Goal: Task Accomplishment & Management: Manage account settings

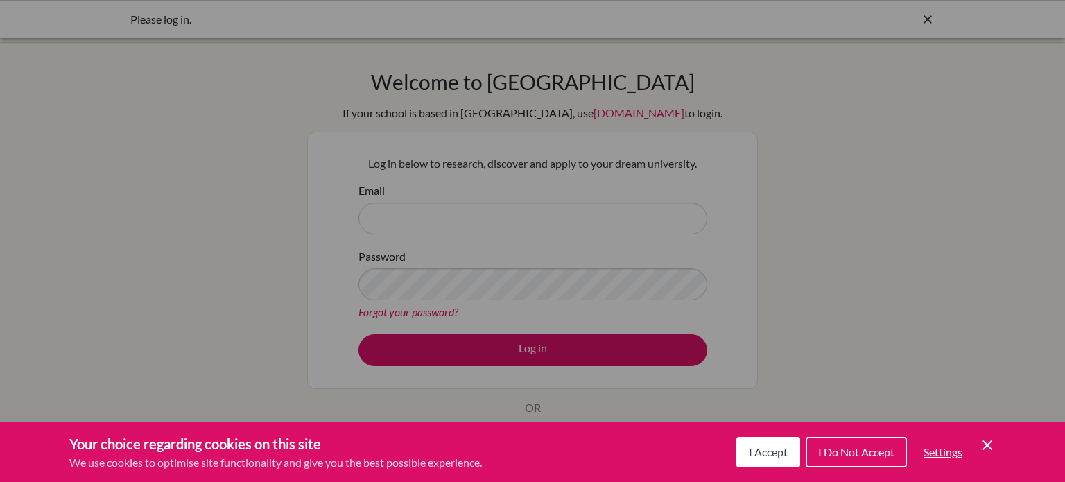
click at [776, 440] on button "I Accept" at bounding box center [769, 452] width 64 height 31
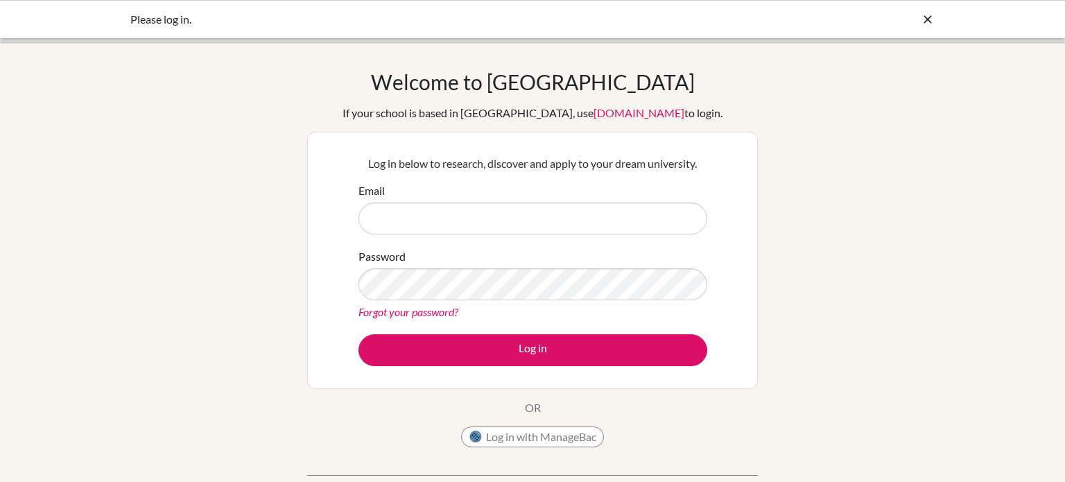
click at [304, 440] on div "Welcome to BridgeU If your school is based in China, use app.bridge-u.com.cn to…" at bounding box center [532, 296] width 1065 height 454
click at [164, 22] on div "Please log in." at bounding box center [428, 19] width 597 height 17
click at [171, 22] on div "Please log in." at bounding box center [428, 19] width 597 height 17
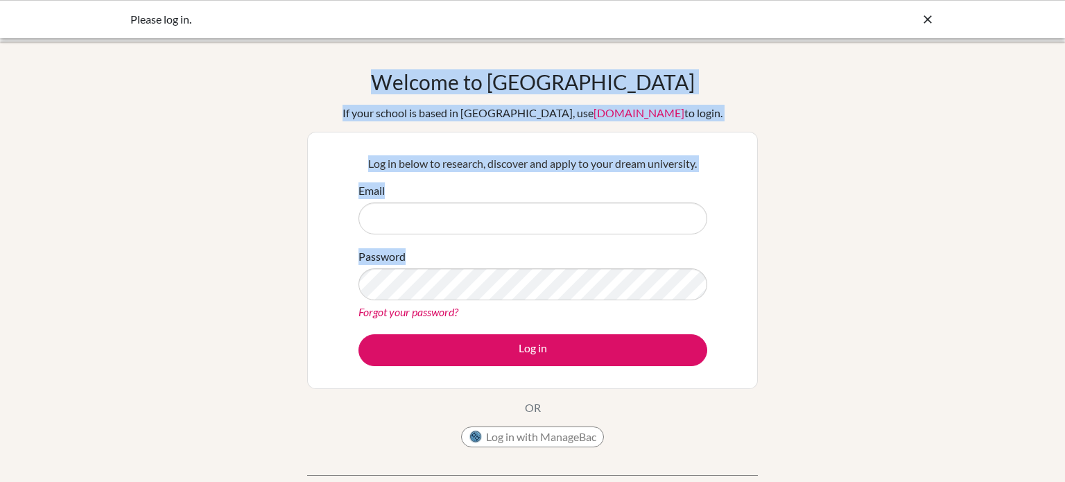
drag, startPoint x: 923, startPoint y: 25, endPoint x: 517, endPoint y: 258, distance: 468.6
click at [517, 258] on body "Please log in. Your browser is not supported by BridgeU. Please use Internet Ex…" at bounding box center [532, 241] width 1065 height 482
click at [533, 221] on input "Email" at bounding box center [533, 219] width 349 height 32
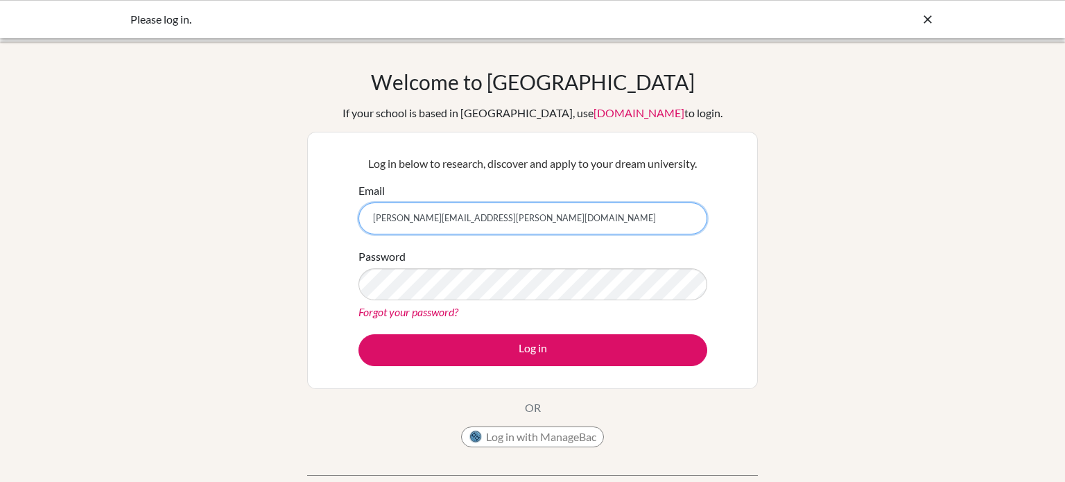
type input "[PERSON_NAME][EMAIL_ADDRESS][PERSON_NAME][DOMAIN_NAME]"
click at [359, 334] on button "Log in" at bounding box center [533, 350] width 349 height 32
click at [410, 313] on link "Forgot your password?" at bounding box center [409, 311] width 100 height 13
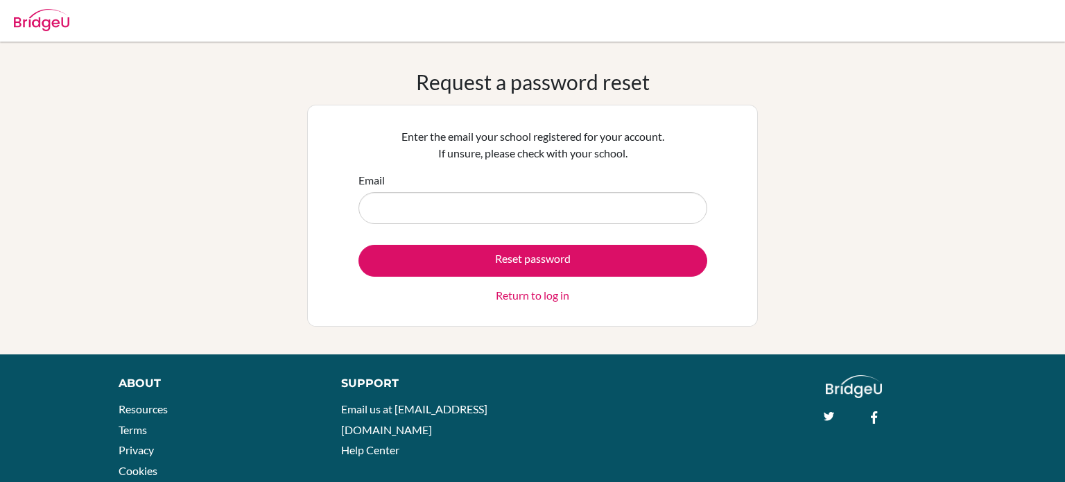
click at [599, 316] on div "Enter the email your school registered for your account. If unsure, please chec…" at bounding box center [532, 216] width 451 height 222
click at [660, 308] on div "Enter the email your school registered for your account. If unsure, please chec…" at bounding box center [533, 215] width 366 height 193
click at [566, 287] on link "Return to log in" at bounding box center [533, 295] width 74 height 17
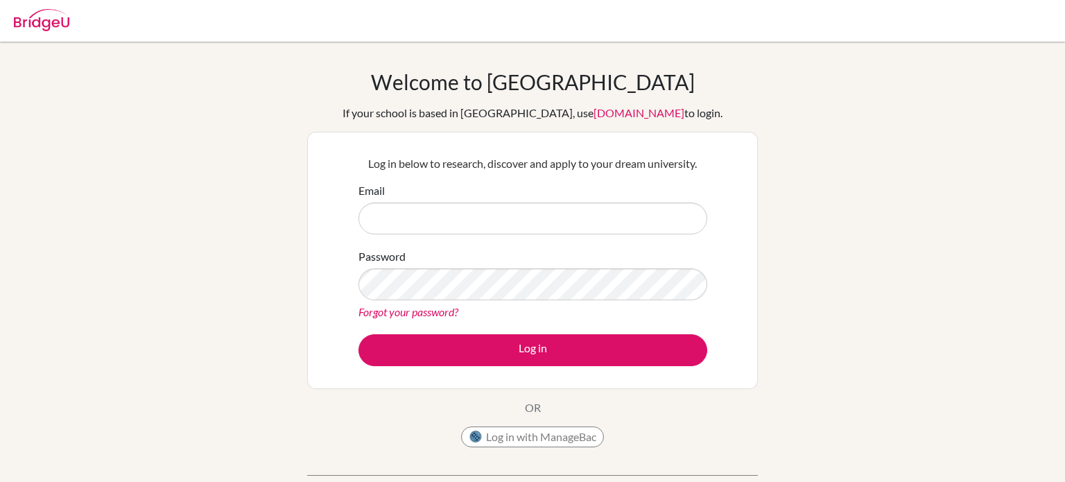
click at [511, 304] on div "Forgot your password?" at bounding box center [533, 312] width 349 height 17
click at [541, 220] on input "Email" at bounding box center [533, 219] width 349 height 32
type input "[PERSON_NAME][EMAIL_ADDRESS][PERSON_NAME][DOMAIN_NAME]"
click at [403, 319] on div "Forgot your password?" at bounding box center [533, 312] width 349 height 17
click at [402, 313] on link "Forgot your password?" at bounding box center [409, 311] width 100 height 13
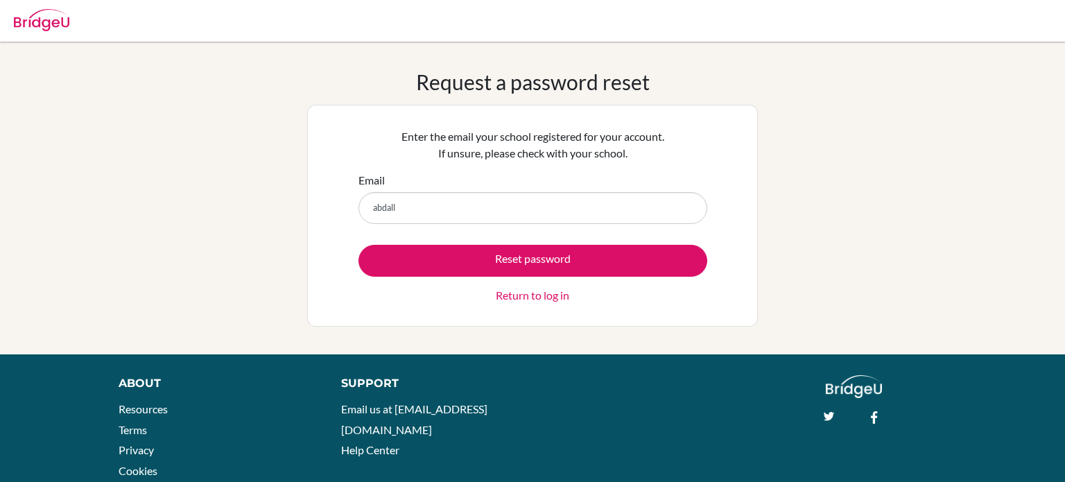
type input "[PERSON_NAME][EMAIL_ADDRESS][PERSON_NAME][DOMAIN_NAME]"
click at [359, 245] on button "Reset password" at bounding box center [533, 261] width 349 height 32
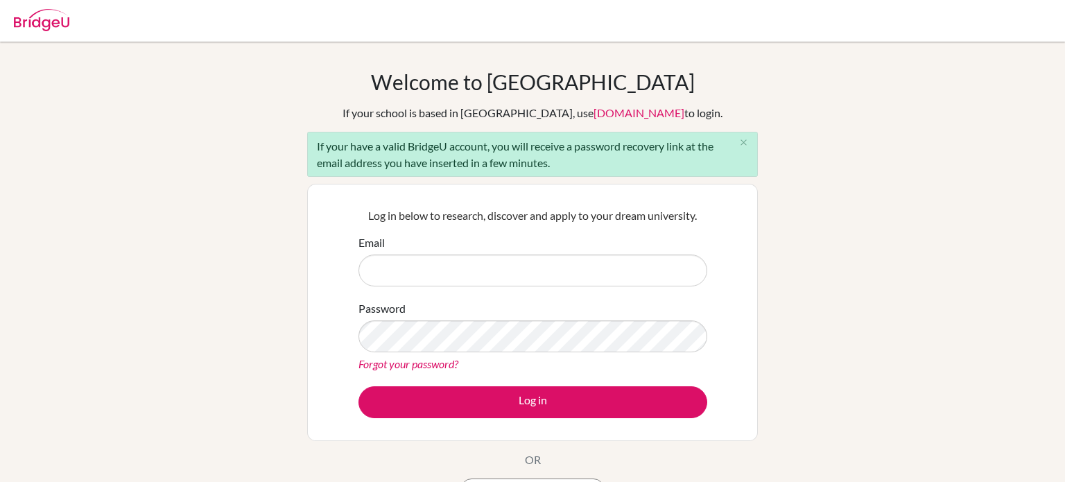
click at [536, 266] on input "Email" at bounding box center [533, 271] width 349 height 32
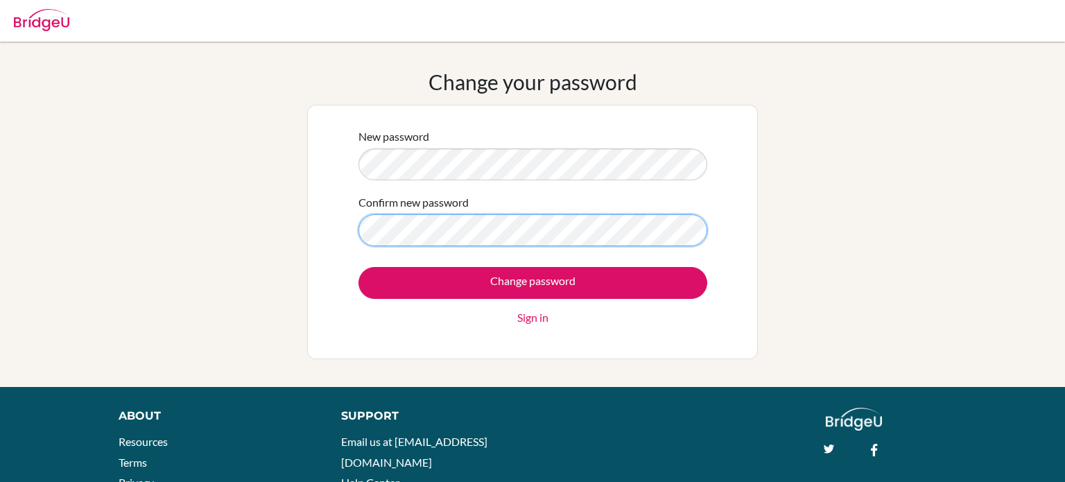
click at [359, 267] on input "Change password" at bounding box center [533, 283] width 349 height 32
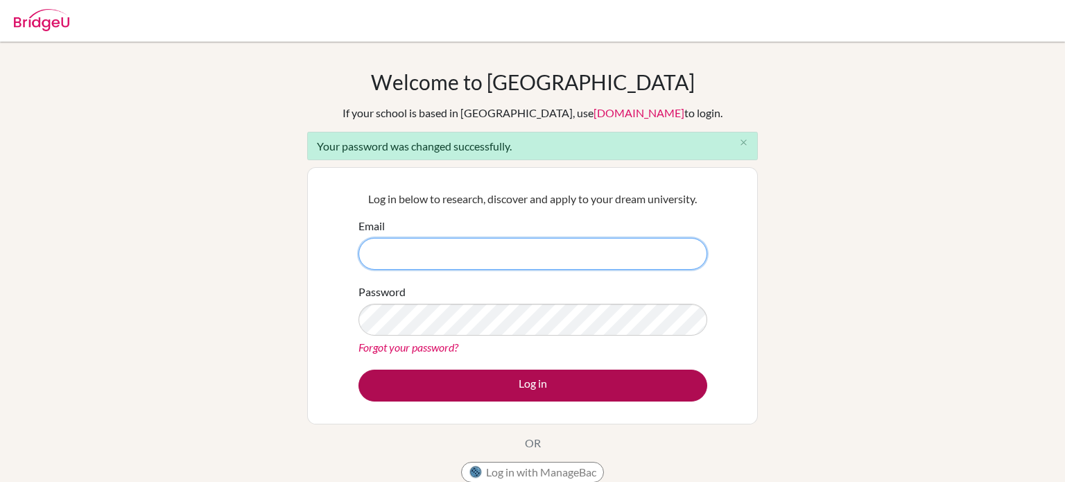
type input "[PERSON_NAME][EMAIL_ADDRESS][PERSON_NAME][DOMAIN_NAME]"
click at [533, 397] on button "Log in" at bounding box center [533, 386] width 349 height 32
